Goal: Transaction & Acquisition: Book appointment/travel/reservation

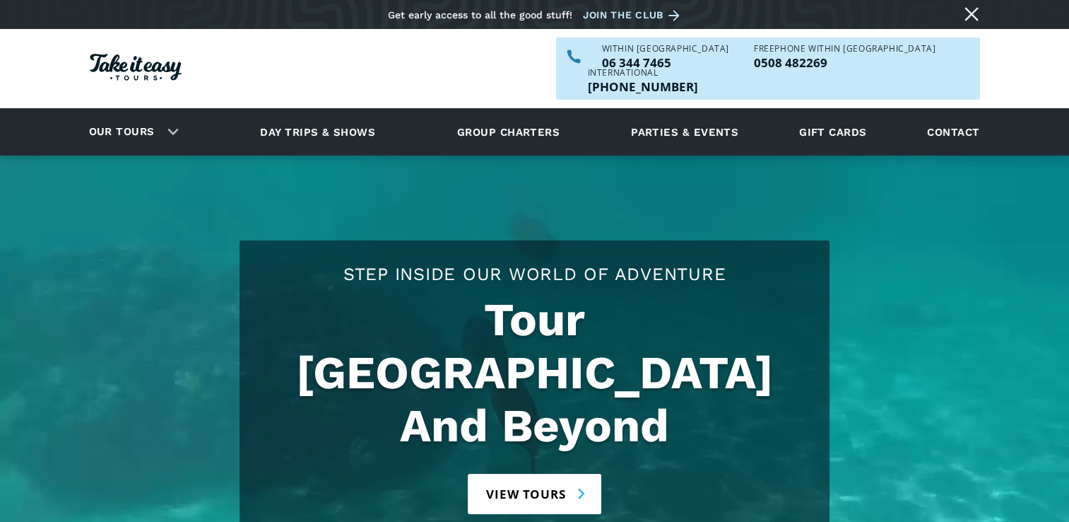
click at [543, 473] on link "View tours" at bounding box center [535, 493] width 134 height 40
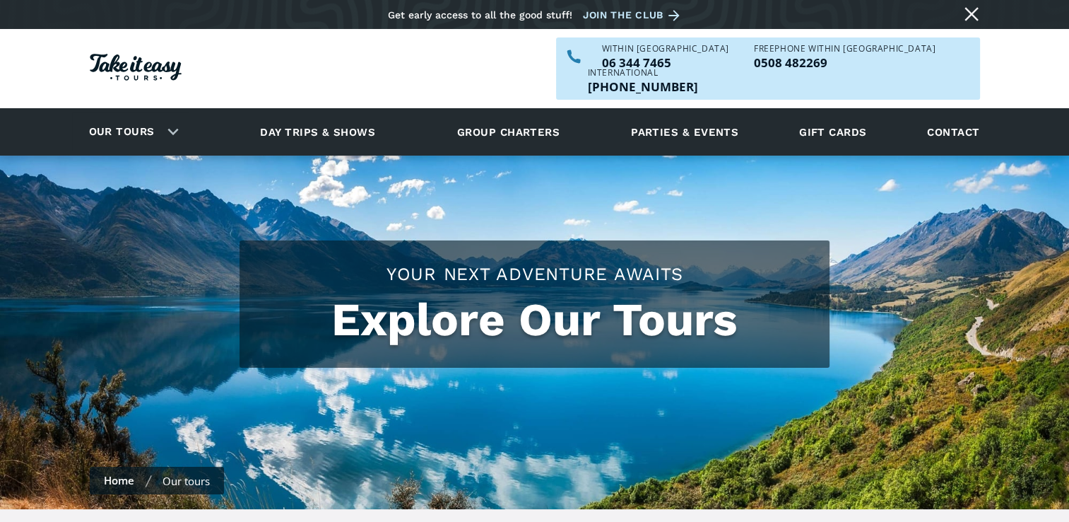
checkbox input "true"
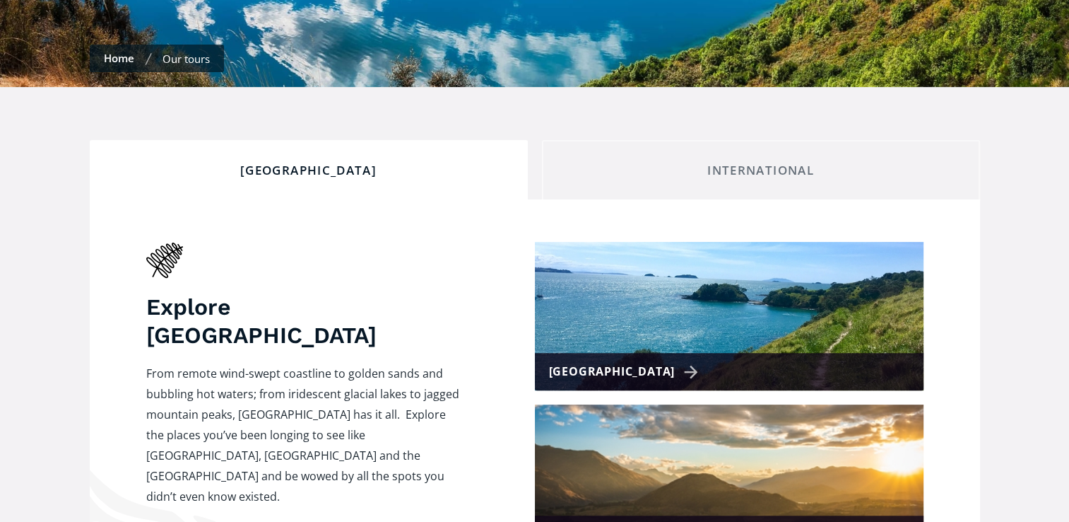
scroll to position [461, 0]
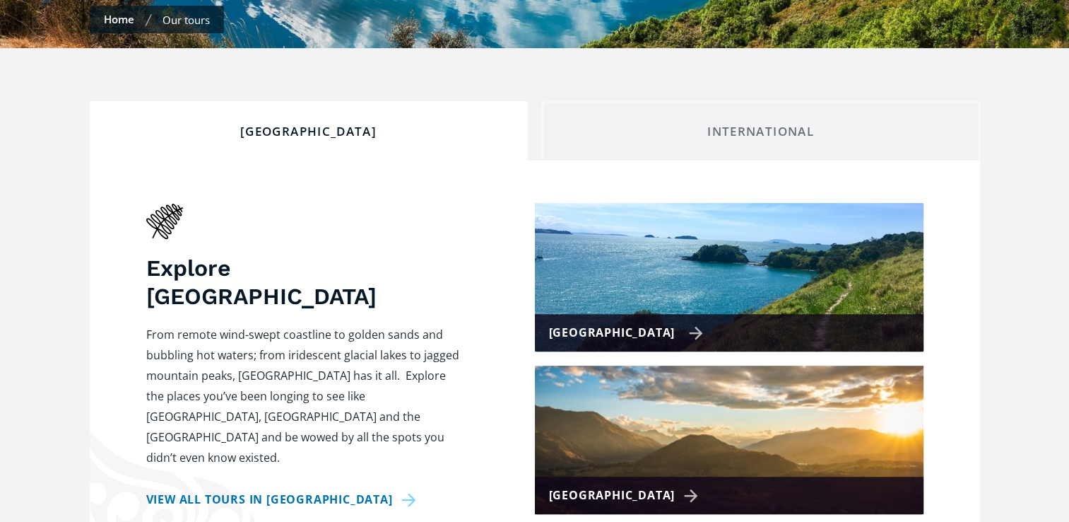
click at [693, 267] on img at bounding box center [729, 277] width 389 height 148
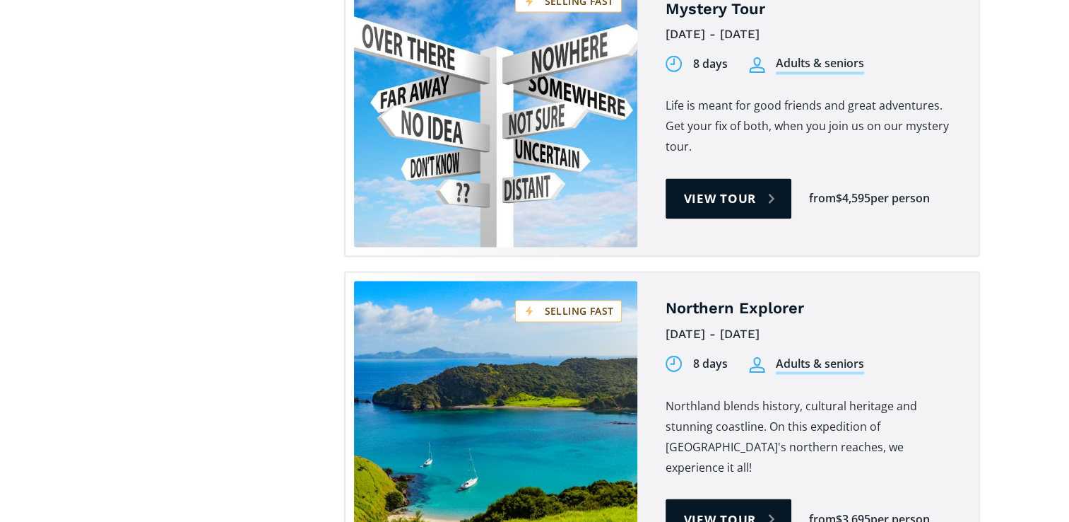
scroll to position [2396, 0]
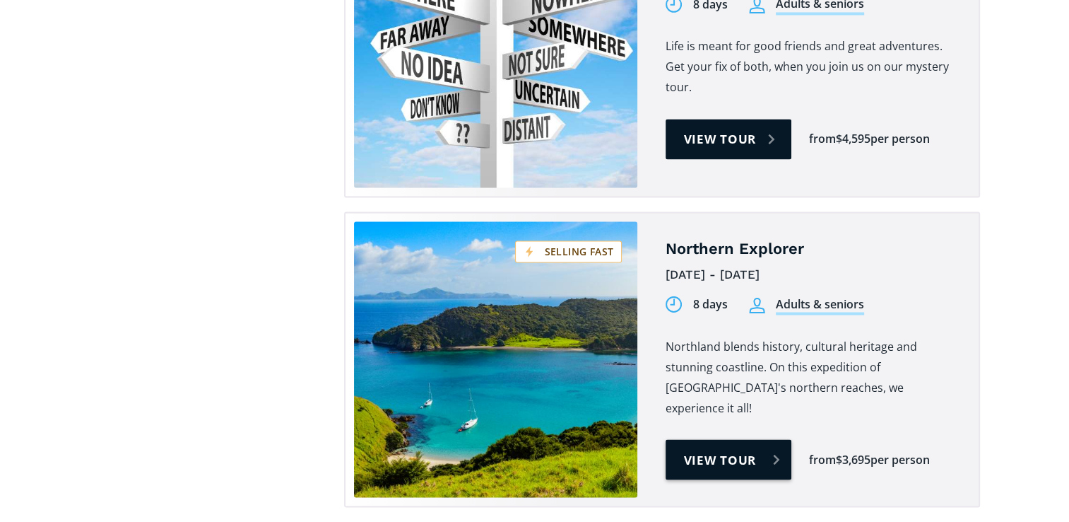
click at [743, 439] on link "View tour" at bounding box center [729, 459] width 126 height 40
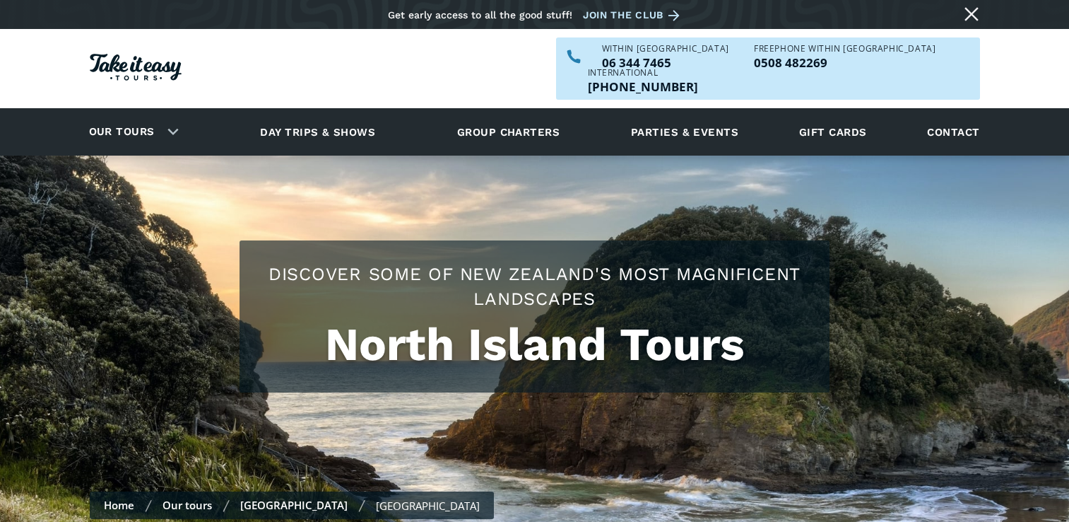
scroll to position [2396, 0]
